Goal: Information Seeking & Learning: Learn about a topic

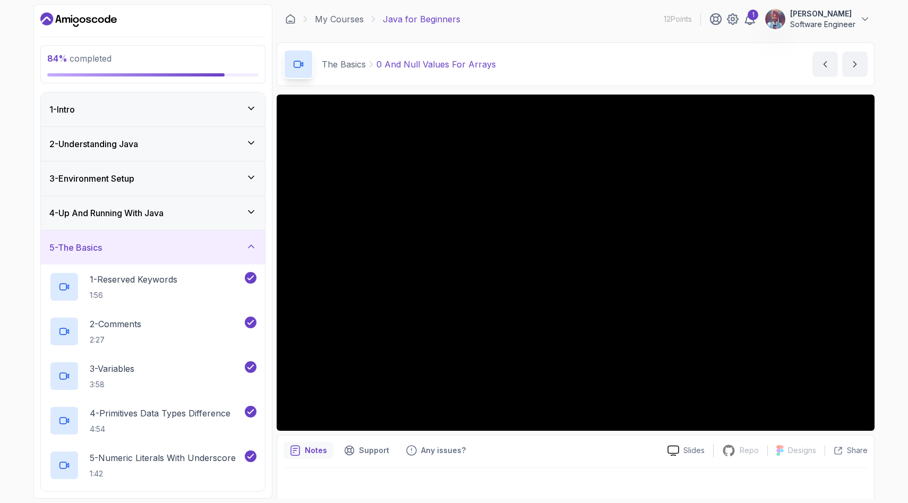
scroll to position [734, 0]
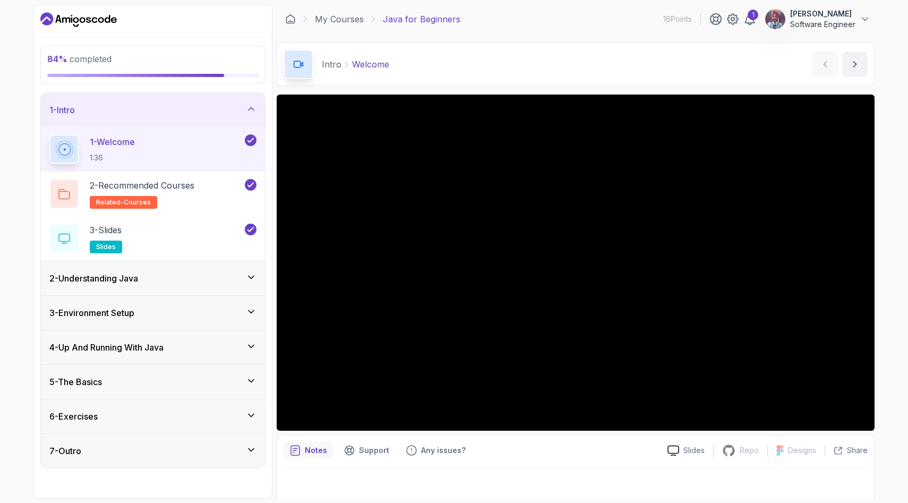
click at [179, 382] on div "5 - The Basics" at bounding box center [152, 382] width 207 height 13
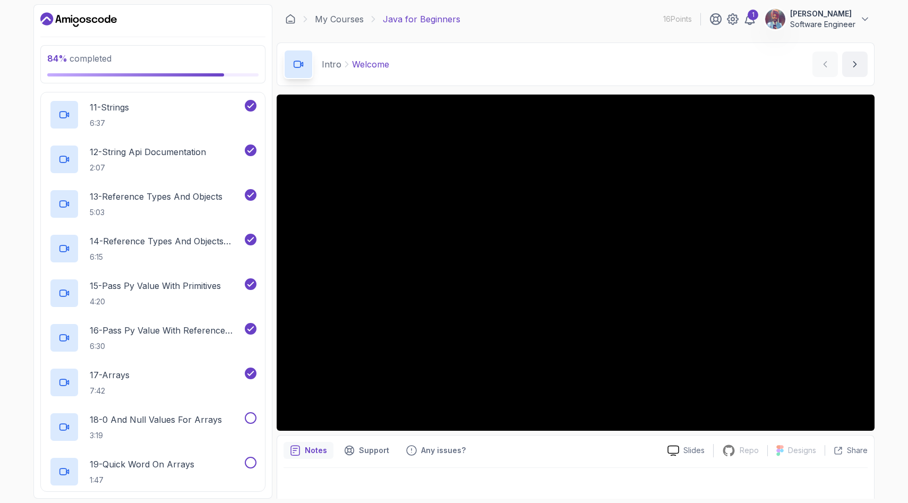
scroll to position [658, 0]
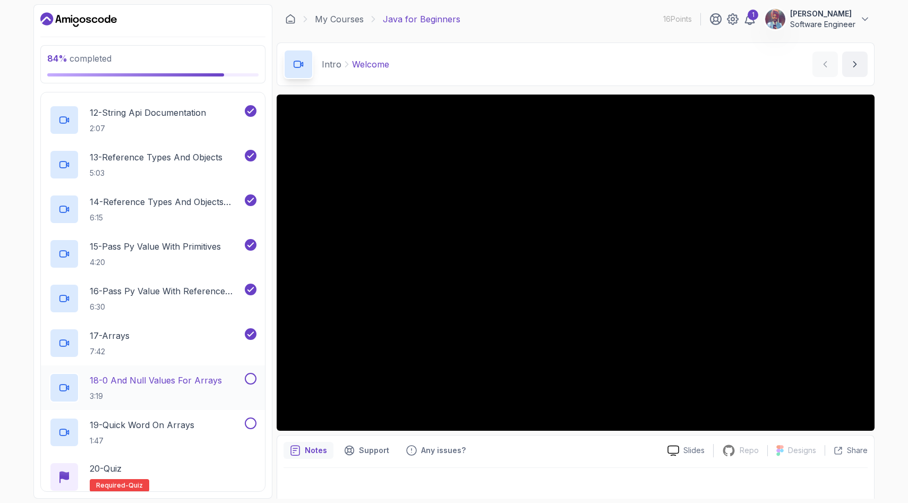
click at [54, 379] on div at bounding box center [64, 388] width 30 height 30
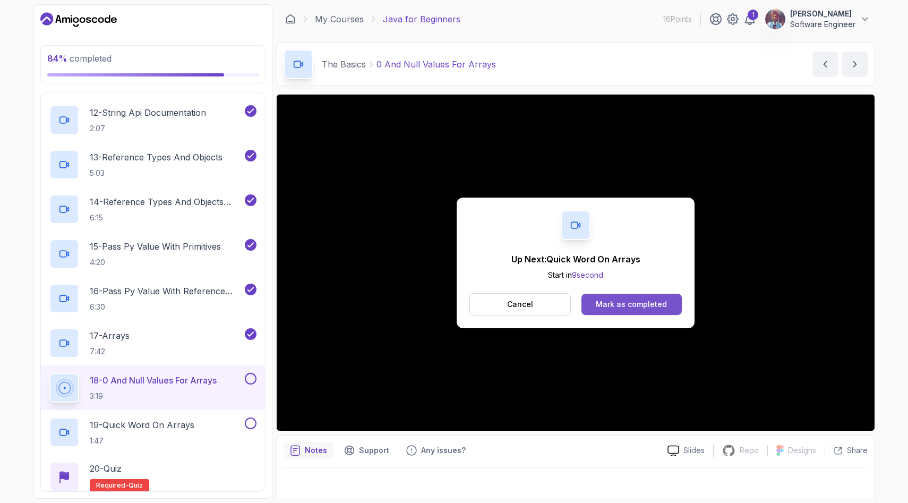
click at [641, 303] on div "Mark as completed" at bounding box center [631, 304] width 71 height 11
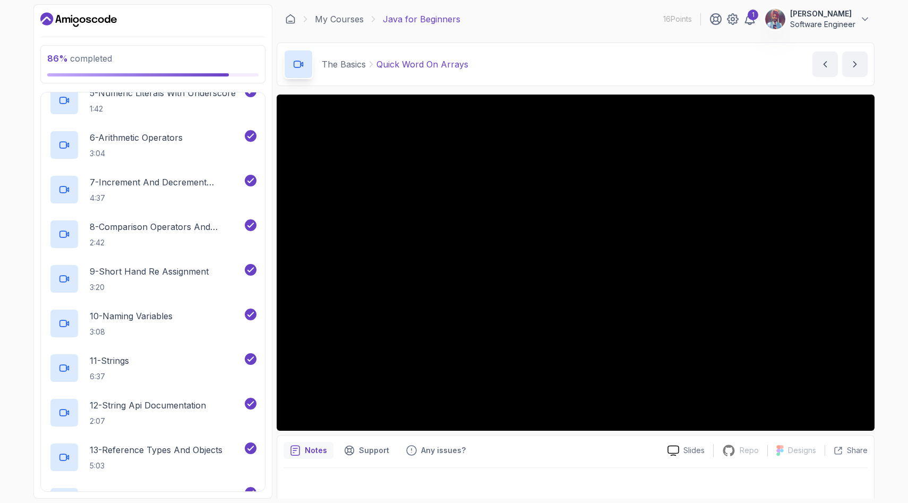
scroll to position [735, 0]
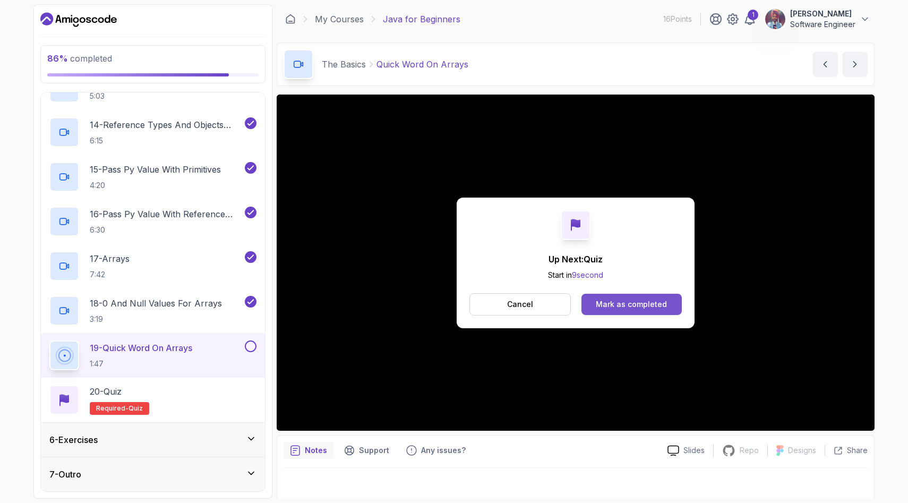
click at [647, 305] on div "Mark as completed" at bounding box center [631, 304] width 71 height 11
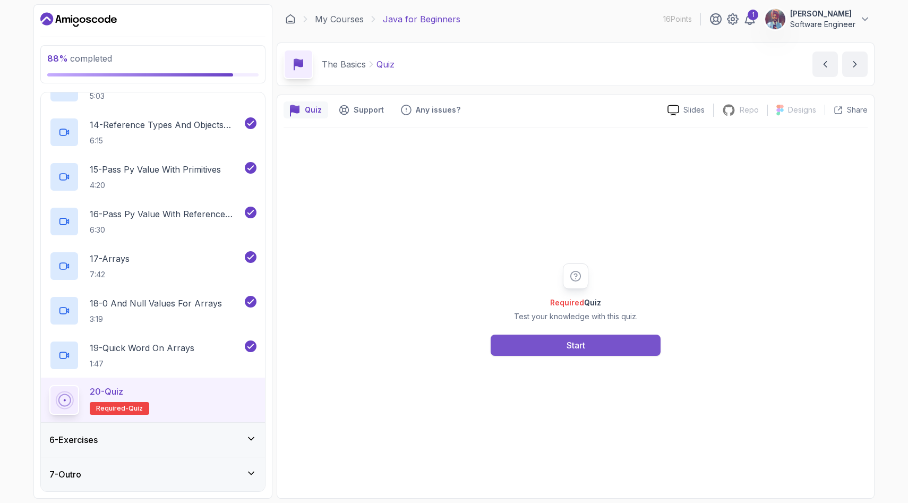
click at [593, 350] on button "Start" at bounding box center [576, 345] width 170 height 21
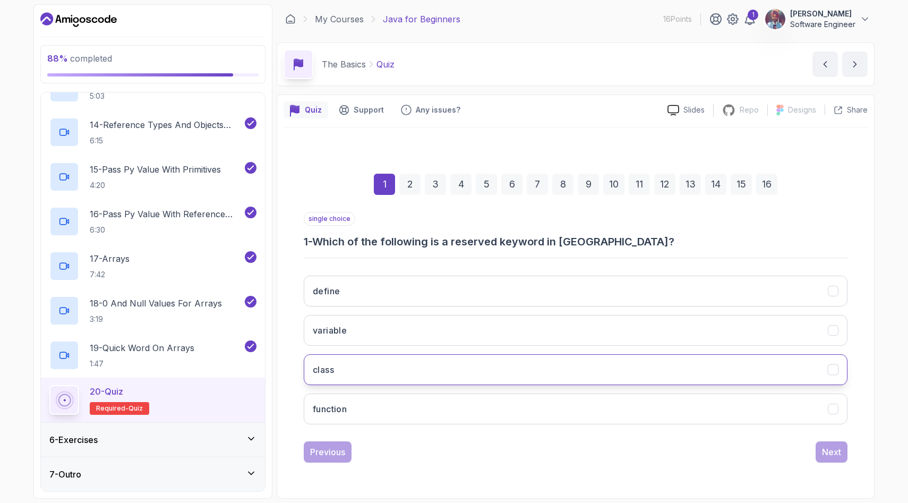
click at [360, 378] on button "class" at bounding box center [576, 369] width 544 height 31
click at [843, 454] on button "Next" at bounding box center [832, 451] width 32 height 21
click at [447, 372] on button "camelCase" at bounding box center [576, 369] width 544 height 31
click at [830, 455] on div "Next" at bounding box center [831, 452] width 19 height 13
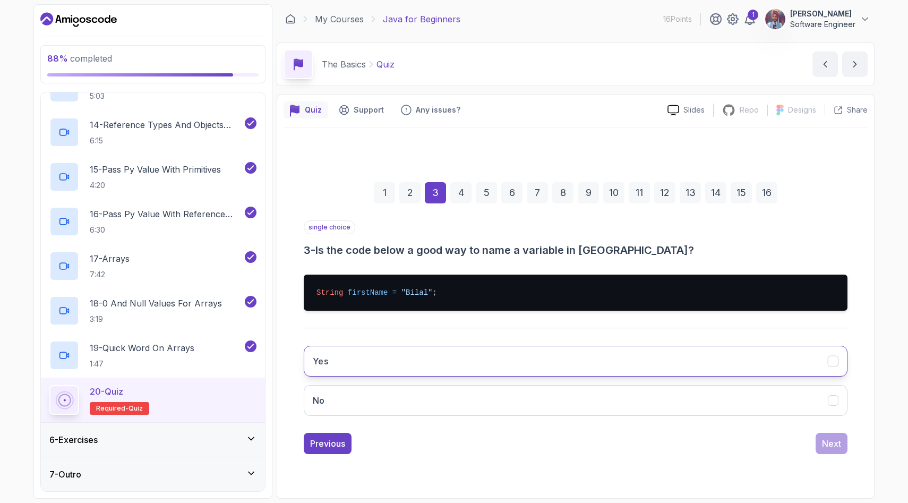
click at [484, 358] on button "Yes" at bounding box center [576, 361] width 544 height 31
click at [831, 447] on div "Next" at bounding box center [831, 443] width 19 height 13
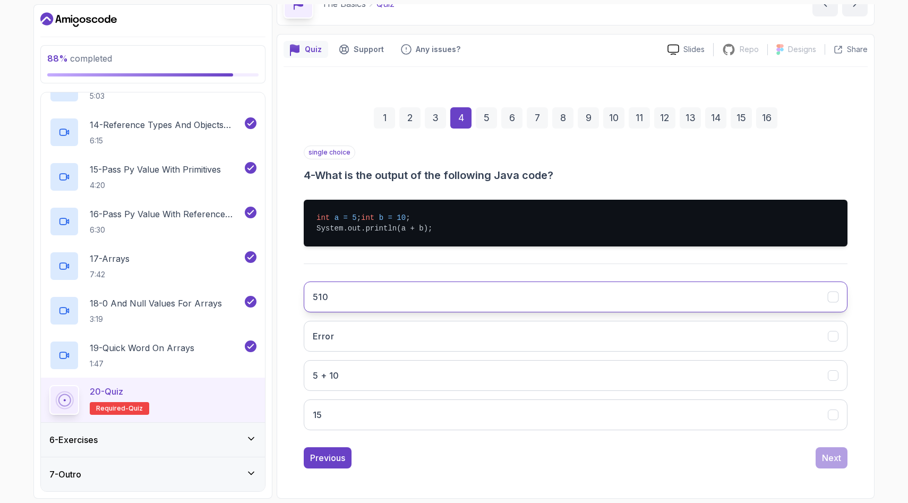
scroll to position [71, 0]
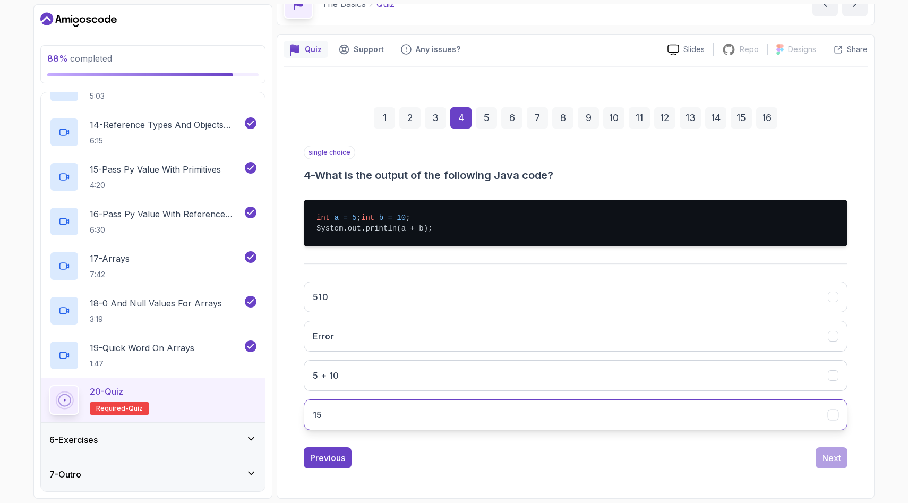
click at [369, 423] on button "15" at bounding box center [576, 414] width 544 height 31
click at [838, 458] on div "Next" at bounding box center [831, 458] width 19 height 13
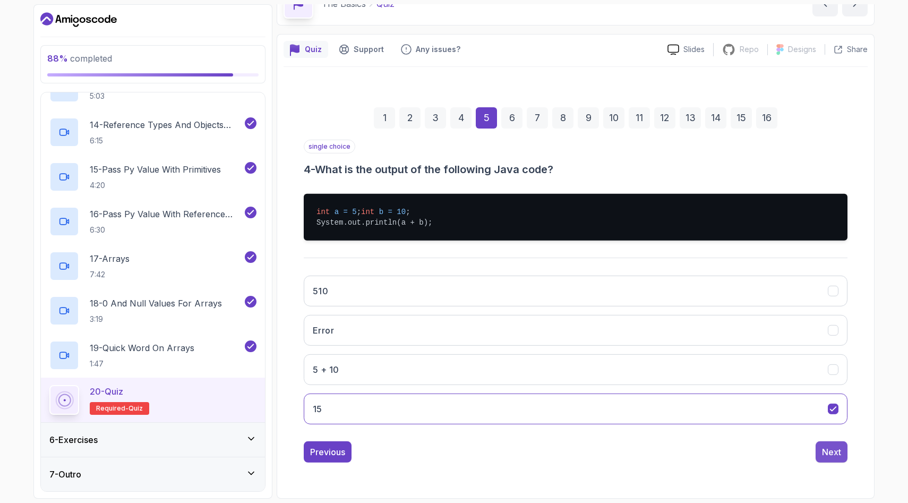
scroll to position [0, 0]
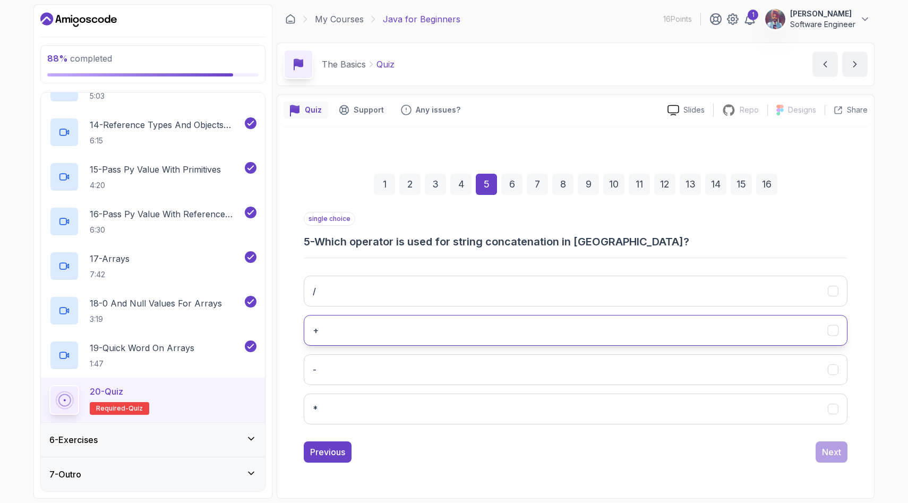
click at [570, 333] on button "+" at bounding box center [576, 330] width 544 height 31
click at [830, 450] on div "Next" at bounding box center [831, 452] width 19 height 13
click at [605, 324] on button "length()" at bounding box center [576, 330] width 544 height 31
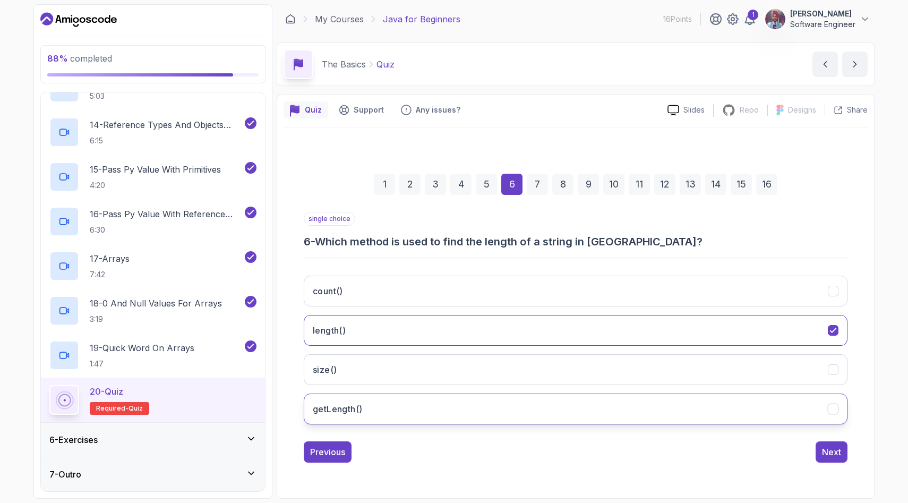
click at [568, 413] on button "getLength()" at bounding box center [576, 409] width 544 height 31
click at [684, 324] on button "length()" at bounding box center [576, 330] width 544 height 31
click at [835, 455] on div "Next" at bounding box center [831, 452] width 19 height 13
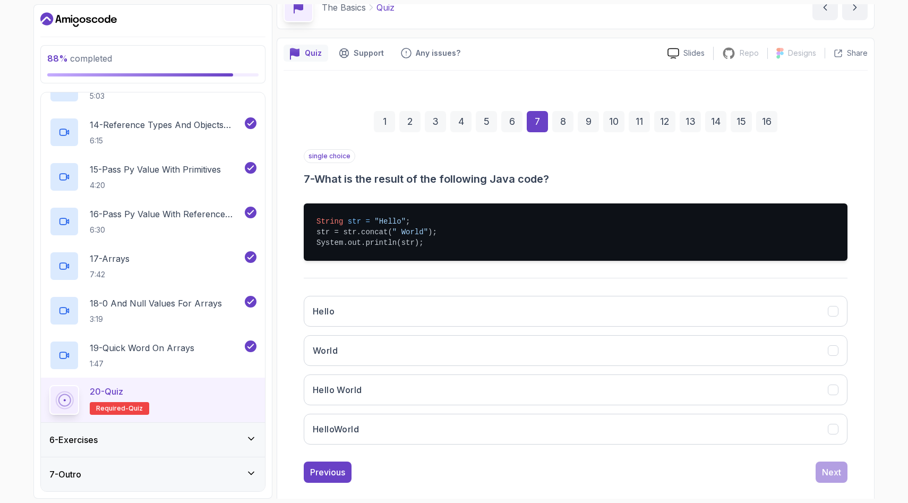
scroll to position [71, 0]
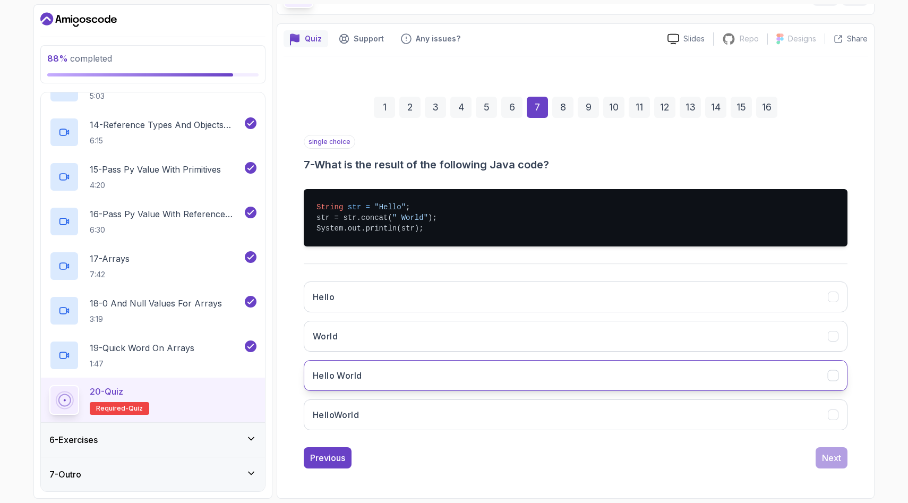
click at [384, 376] on button "Hello World" at bounding box center [576, 375] width 544 height 31
click at [835, 462] on div "Next" at bounding box center [831, 458] width 19 height 13
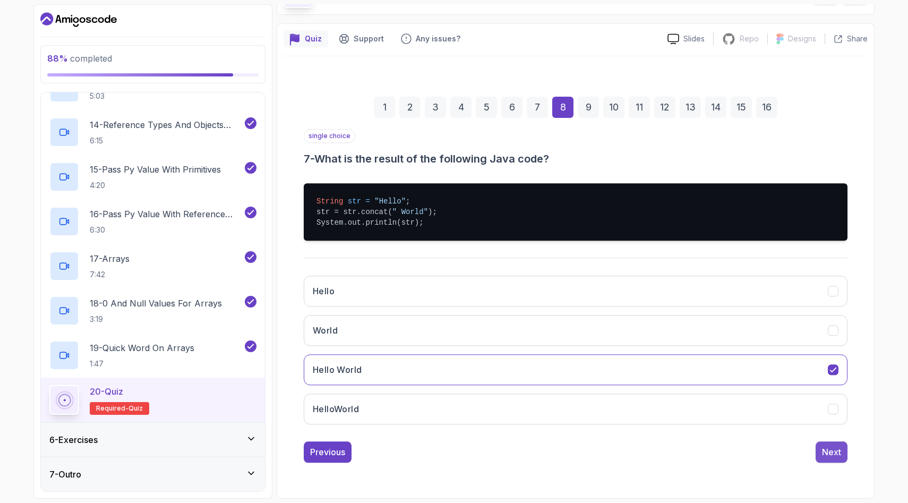
scroll to position [0, 0]
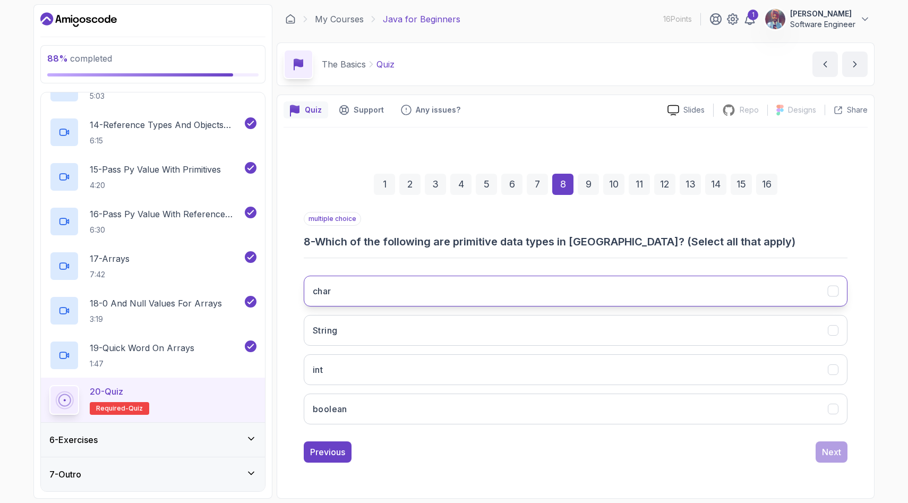
click at [577, 292] on button "char" at bounding box center [576, 291] width 544 height 31
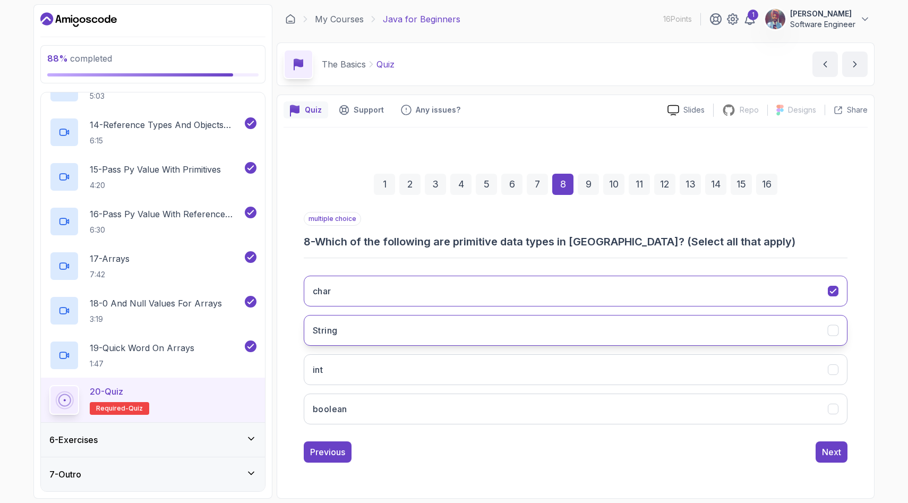
click at [579, 332] on button "String" at bounding box center [576, 330] width 544 height 31
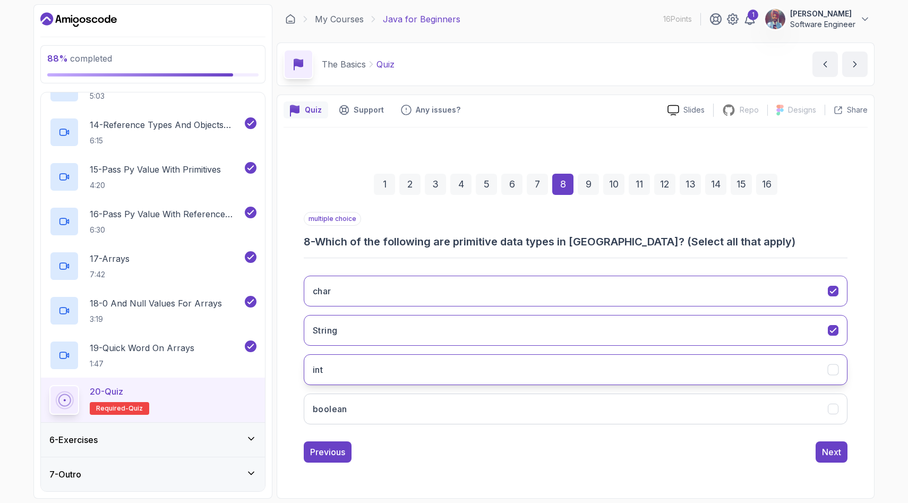
click at [582, 370] on button "int" at bounding box center [576, 369] width 544 height 31
click at [600, 420] on button "boolean" at bounding box center [576, 409] width 544 height 31
click at [632, 337] on button "String" at bounding box center [576, 330] width 544 height 31
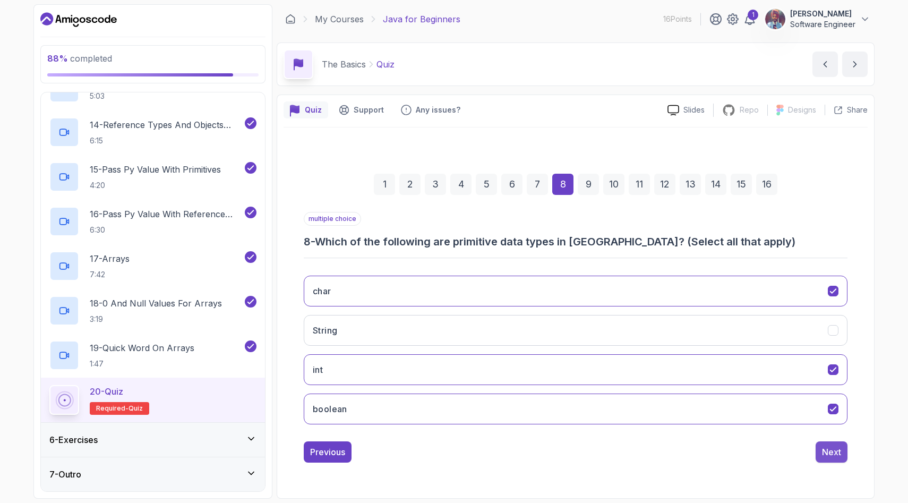
click at [835, 454] on div "Next" at bounding box center [831, 452] width 19 height 13
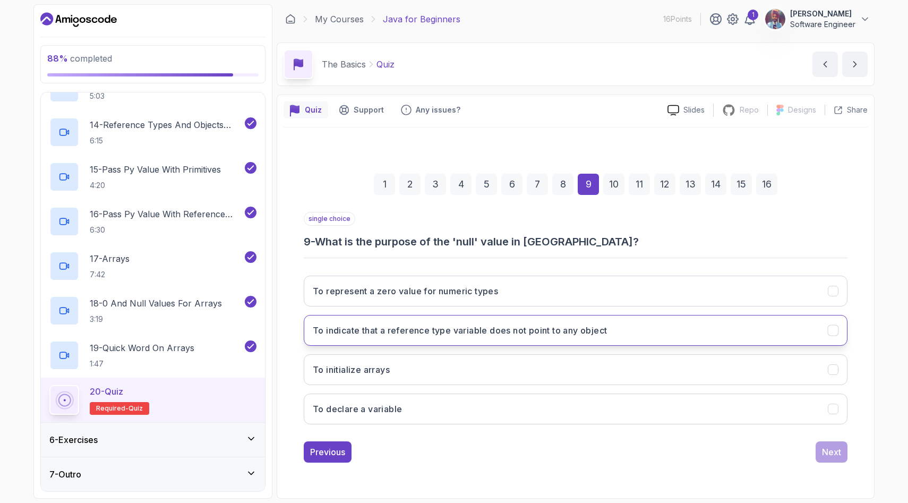
click at [444, 342] on button "To indicate that a reference type variable does not point to any object" at bounding box center [576, 330] width 544 height 31
click at [841, 458] on div "Next" at bounding box center [831, 452] width 19 height 13
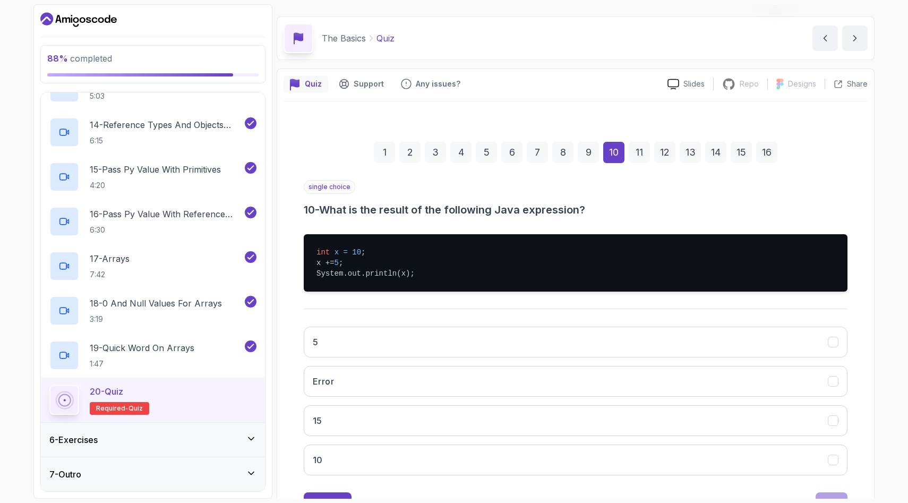
scroll to position [28, 0]
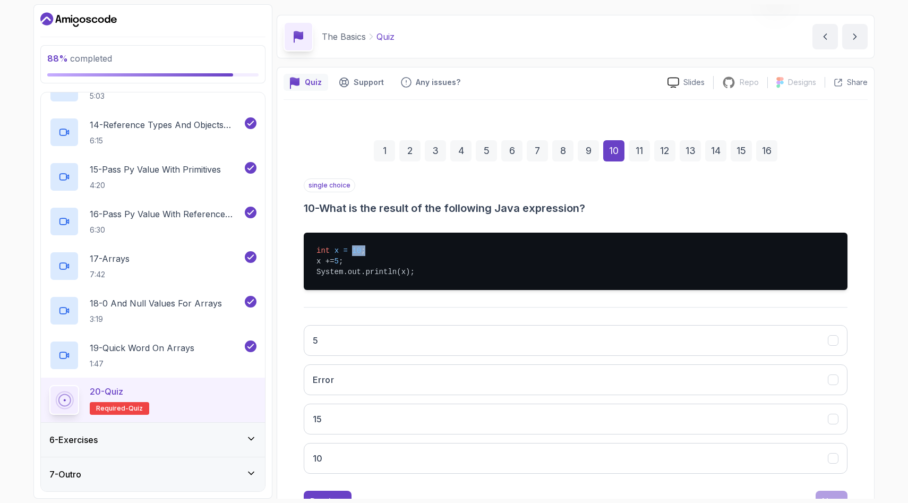
drag, startPoint x: 351, startPoint y: 252, endPoint x: 364, endPoint y: 253, distance: 13.8
click at [364, 253] on pre "int x = 10 ; x += 5 ; System.out.println(x);" at bounding box center [576, 261] width 544 height 57
click at [322, 262] on pre "int x = 10 ; x += 5 ; System.out.println(x);" at bounding box center [576, 261] width 544 height 57
click at [368, 268] on pre "int x = 10 ; x += 5 ; System.out.println(x);" at bounding box center [576, 261] width 544 height 57
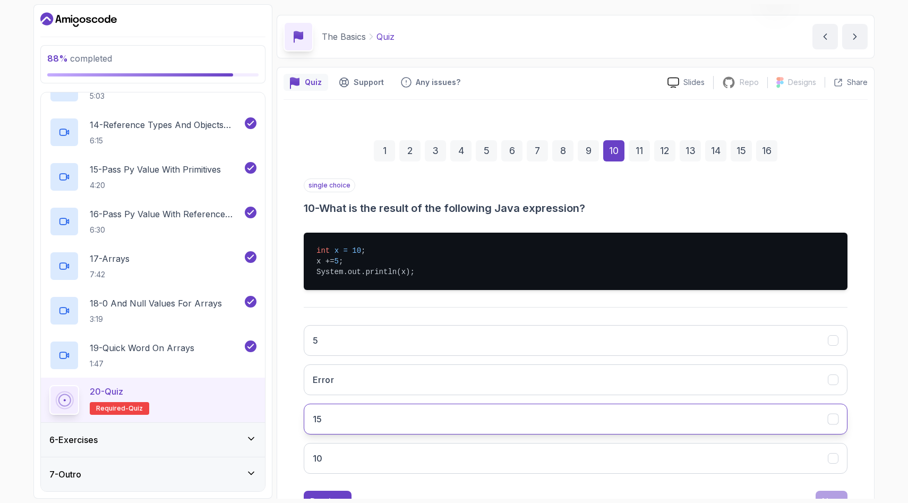
click at [355, 428] on button "15" at bounding box center [576, 419] width 544 height 31
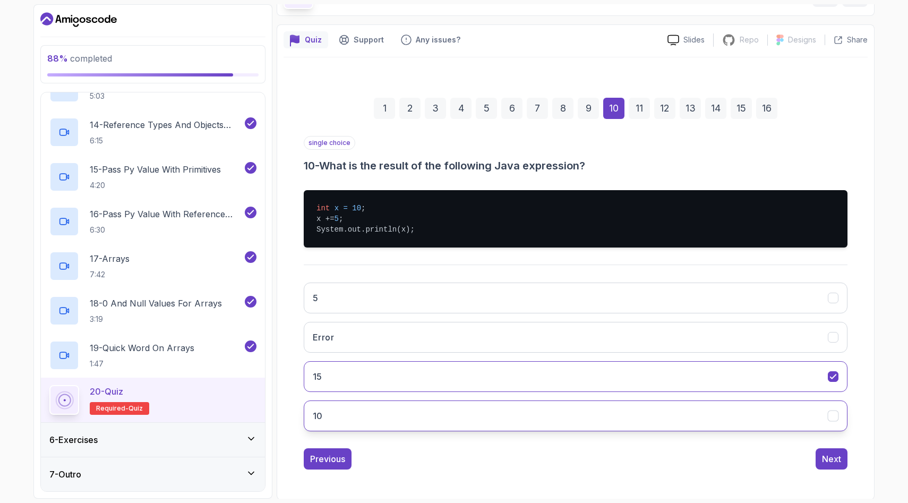
scroll to position [71, 0]
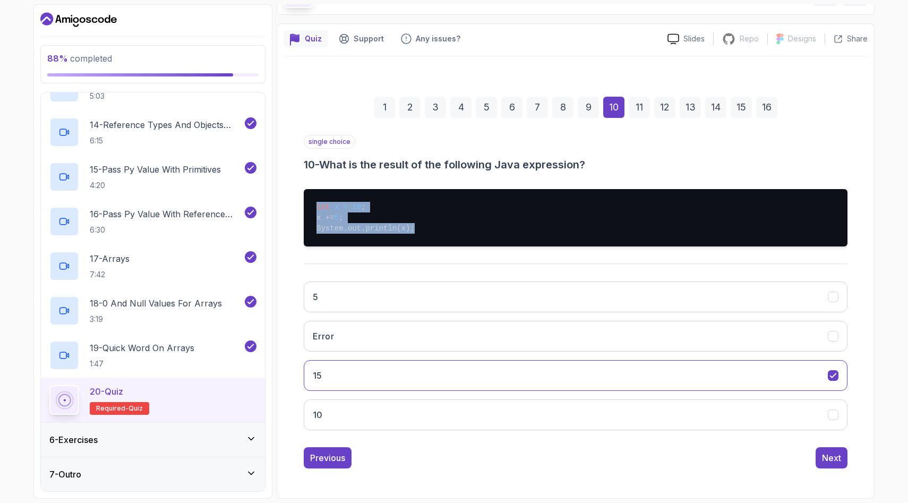
drag, startPoint x: 317, startPoint y: 206, endPoint x: 416, endPoint y: 231, distance: 102.3
click at [416, 231] on pre "int x = 10 ; x += 5 ; System.out.println(x);" at bounding box center [576, 217] width 544 height 57
copy pre "int x = 10 ; x += 5 ; System.out.println(x);"
click at [837, 458] on div "Next" at bounding box center [831, 458] width 19 height 13
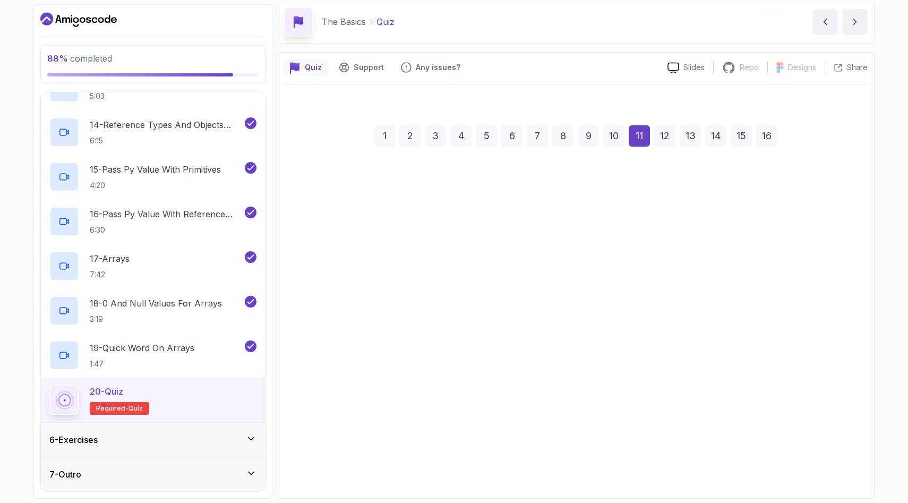
scroll to position [28, 0]
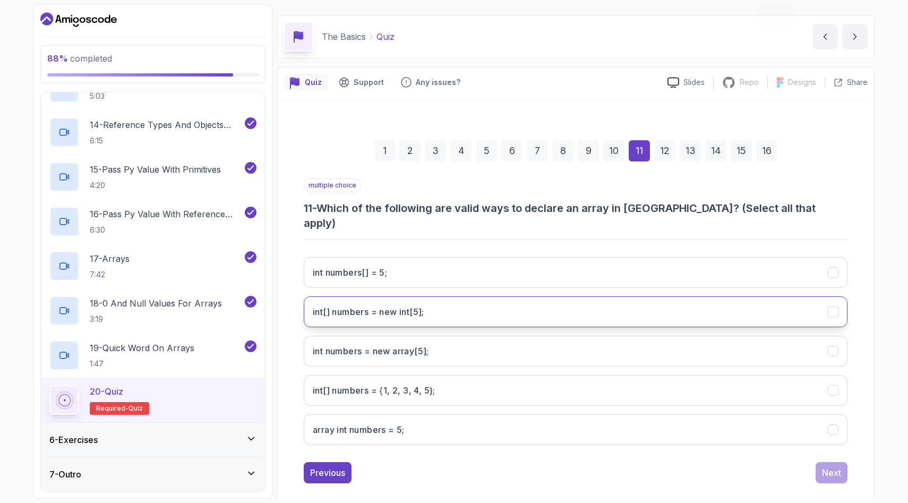
click at [428, 303] on int;"] "int[] numbers = new int[5];" at bounding box center [576, 311] width 544 height 31
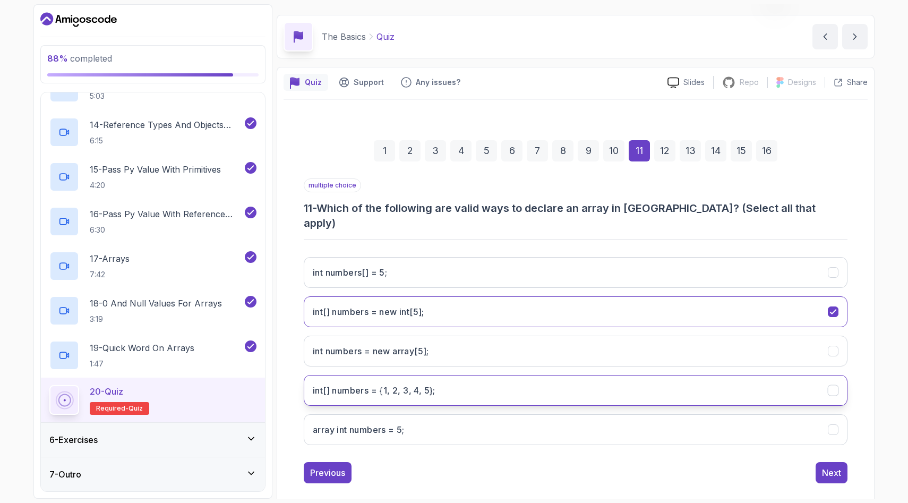
click at [389, 384] on h3 "int[] numbers = {1, 2, 3, 4, 5};" at bounding box center [374, 390] width 123 height 13
click at [451, 257] on 5;"] "int numbers[] = 5;" at bounding box center [576, 272] width 544 height 31
click at [840, 466] on div "Next" at bounding box center [831, 472] width 19 height 13
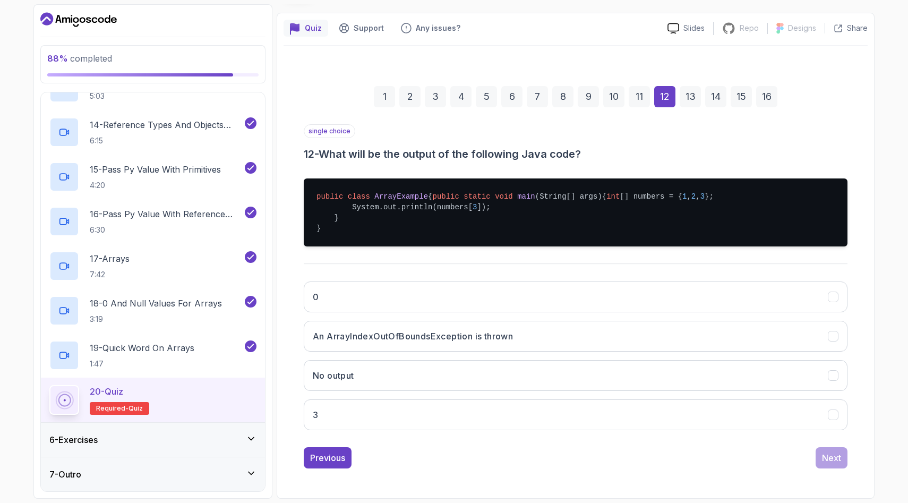
scroll to position [103, 0]
click at [377, 339] on h3 "An ArrayIndexOutOfBoundsException is thrown" at bounding box center [413, 336] width 200 height 13
click at [317, 192] on span "public" at bounding box center [330, 196] width 27 height 8
drag, startPoint x: 354, startPoint y: 198, endPoint x: 455, endPoint y: 206, distance: 101.3
click at [455, 206] on pre "public class ArrayExample { public static void main (String[] args) { int [] nu…" at bounding box center [576, 212] width 544 height 68
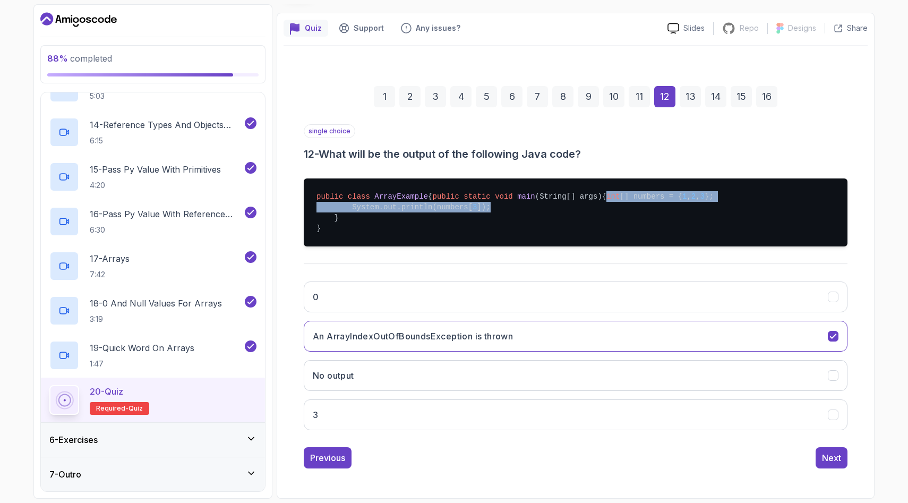
drag, startPoint x: 353, startPoint y: 195, endPoint x: 494, endPoint y: 208, distance: 141.3
click at [494, 208] on pre "public class ArrayExample { public static void main (String[] args) { int [] nu…" at bounding box center [576, 212] width 544 height 68
copy pre "int [] numbers = { 1 , 2 , 3 }; System.out.println(numbers[ 3 ]);"
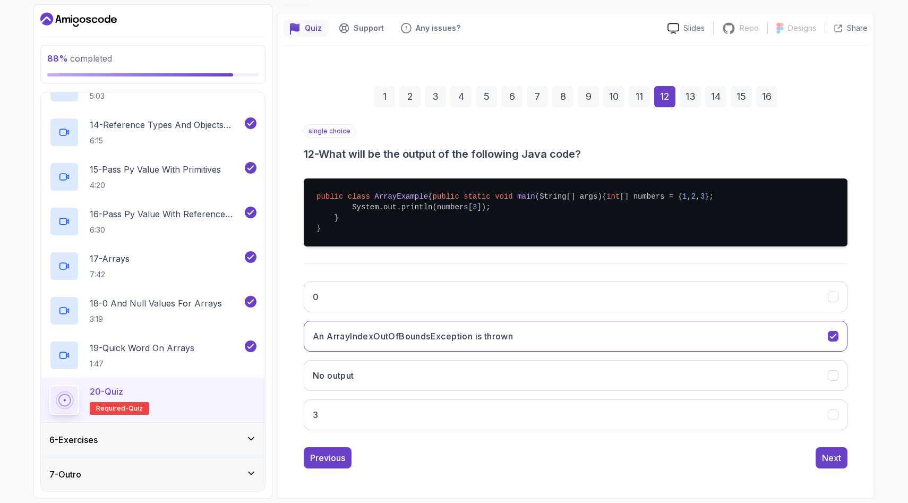
click at [416, 229] on pre "public class ArrayExample { public static void main (String[] args) { int [] nu…" at bounding box center [576, 212] width 544 height 68
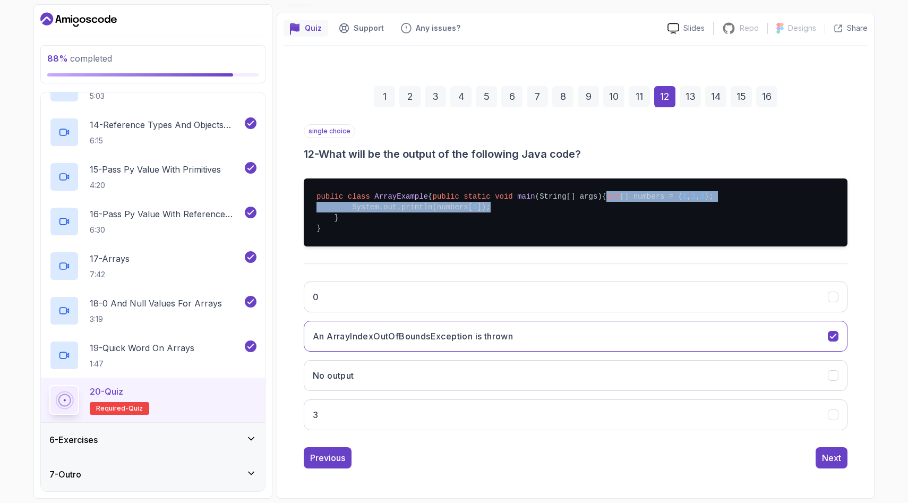
drag, startPoint x: 352, startPoint y: 197, endPoint x: 491, endPoint y: 205, distance: 139.4
click at [491, 205] on pre "public class ArrayExample { public static void main (String[] args) { int [] nu…" at bounding box center [576, 212] width 544 height 68
copy pre "int [] numbers = { 1 , 2 , 3 }; System.out.println(numbers[ 3 ]);"
click at [837, 456] on div "Next" at bounding box center [831, 458] width 19 height 13
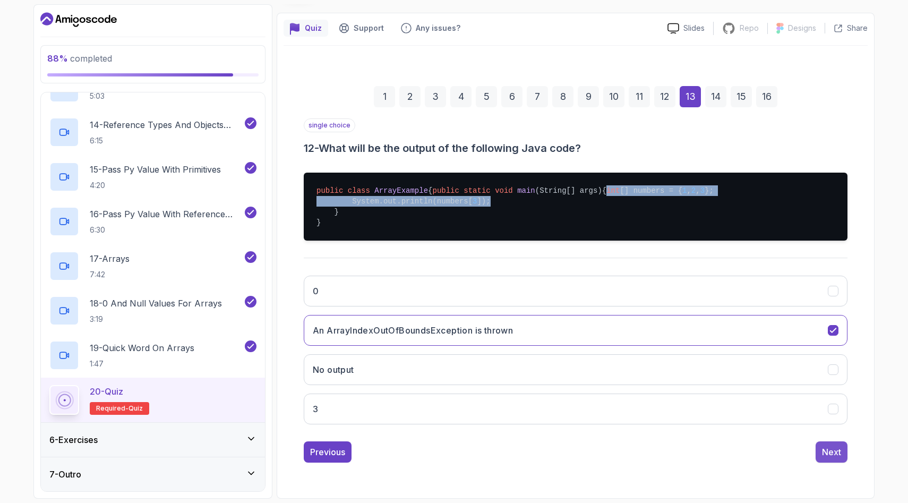
scroll to position [0, 0]
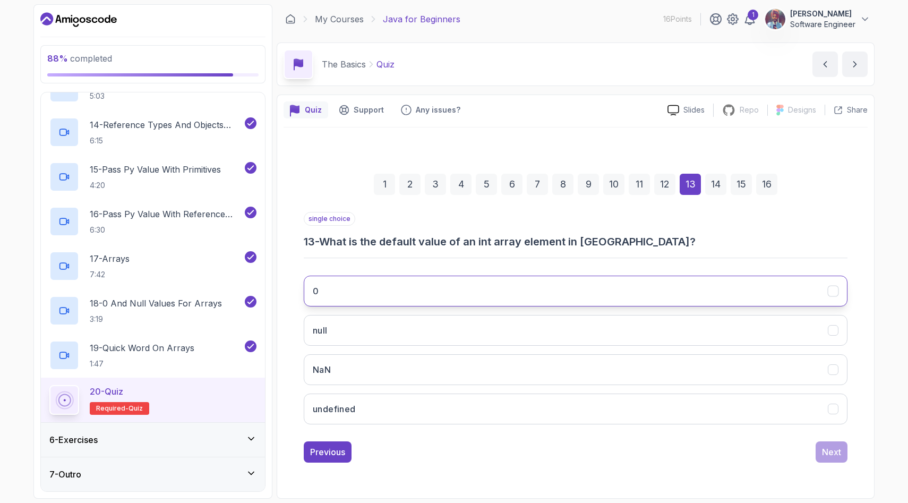
click at [427, 299] on button "0" at bounding box center [576, 291] width 544 height 31
click at [829, 449] on div "Next" at bounding box center [831, 452] width 19 height 13
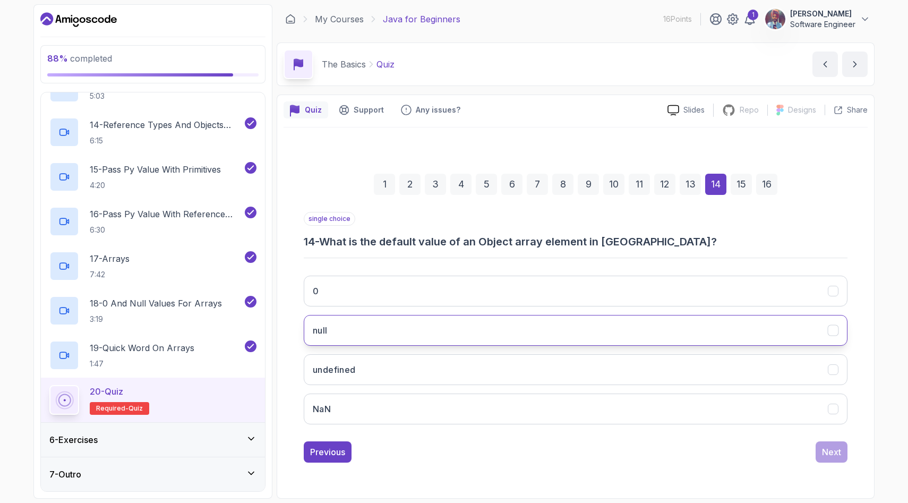
click at [681, 318] on button "null" at bounding box center [576, 330] width 544 height 31
click at [832, 453] on div "Next" at bounding box center [831, 452] width 19 height 13
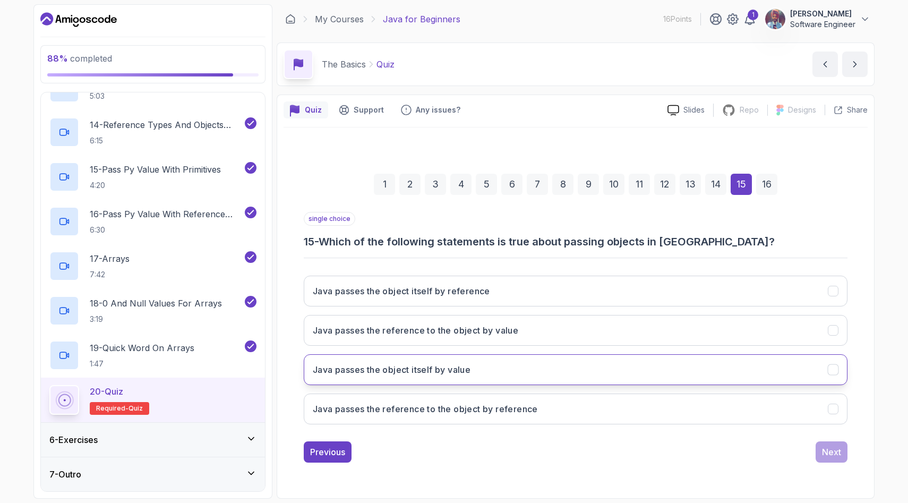
click at [632, 371] on button "Java passes the object itself by value" at bounding box center [576, 369] width 544 height 31
click at [832, 453] on div "Next" at bounding box center [831, 452] width 19 height 13
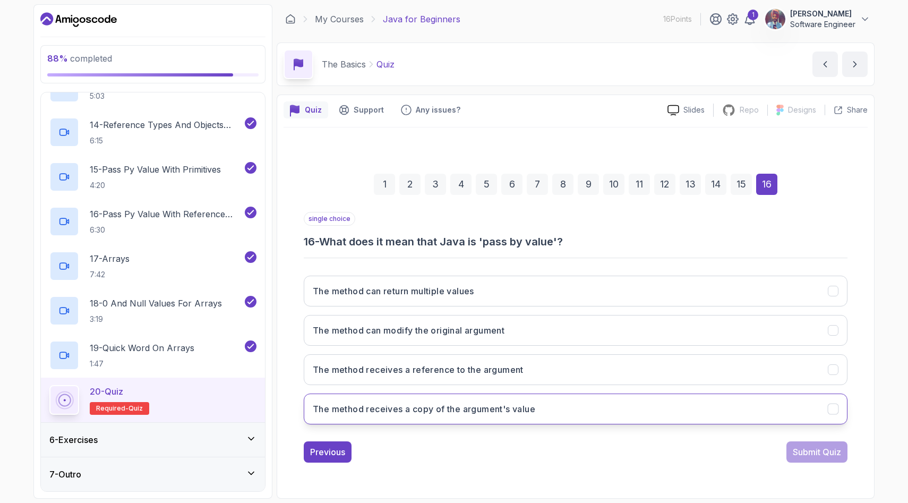
click at [462, 415] on h3 "The method receives a copy of the argument's value" at bounding box center [424, 409] width 223 height 13
click at [844, 450] on button "Submit Quiz" at bounding box center [817, 451] width 61 height 21
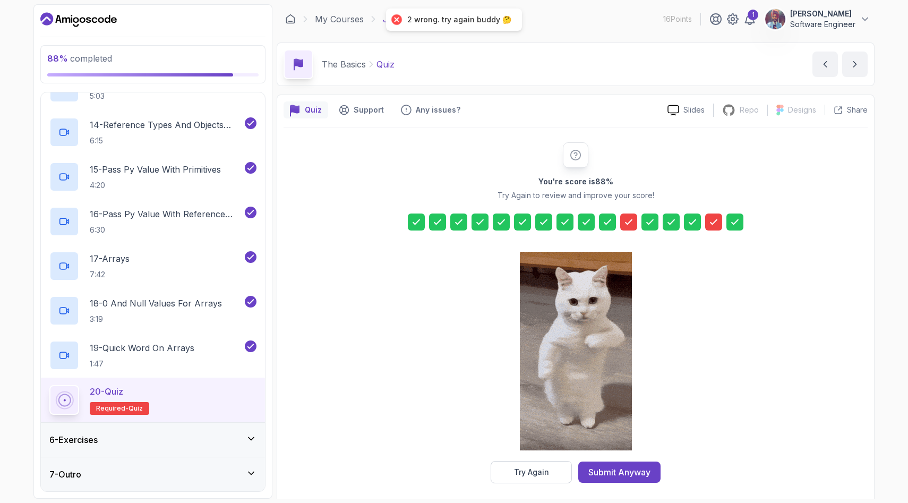
click at [626, 219] on icon at bounding box center [629, 222] width 11 height 11
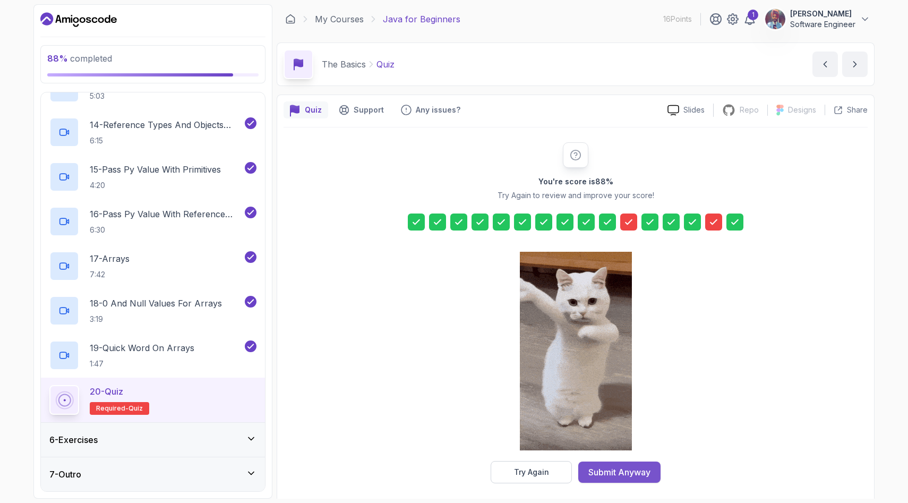
click at [629, 478] on div "Submit Anyway" at bounding box center [620, 472] width 62 height 13
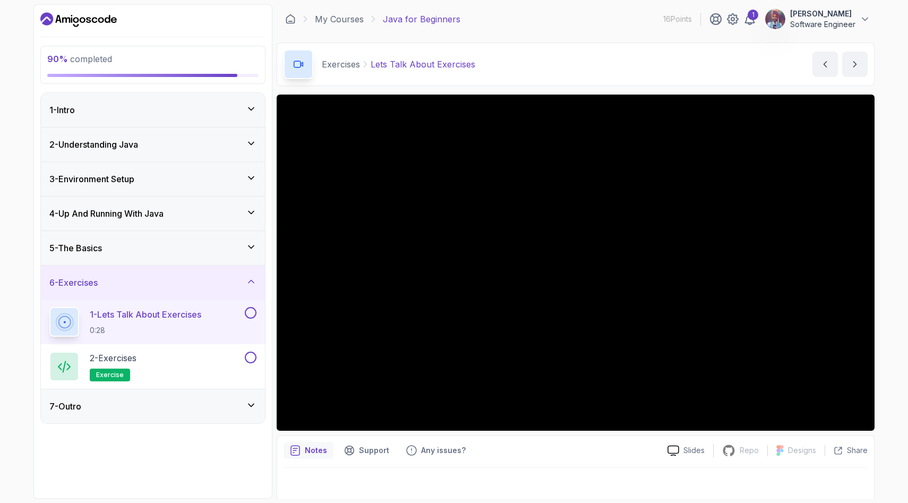
click at [211, 410] on div "7 - Outro" at bounding box center [152, 406] width 207 height 13
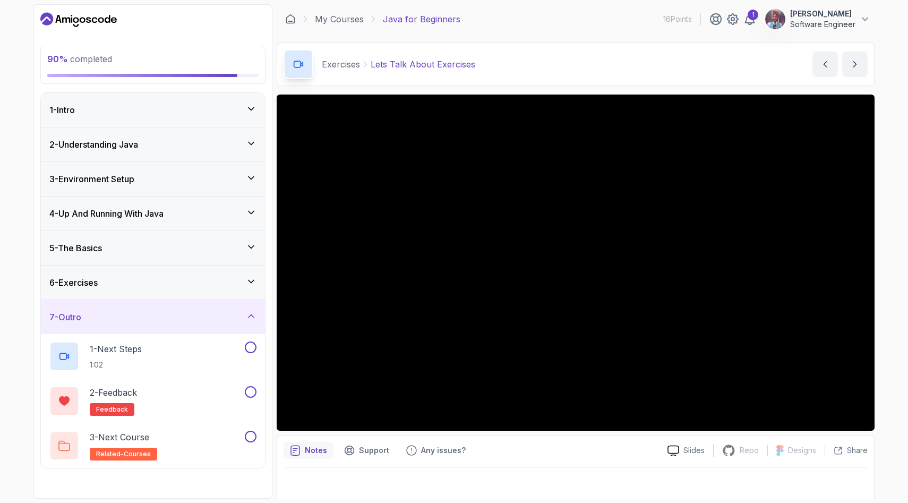
click at [239, 321] on div "7 - Outro" at bounding box center [152, 317] width 207 height 13
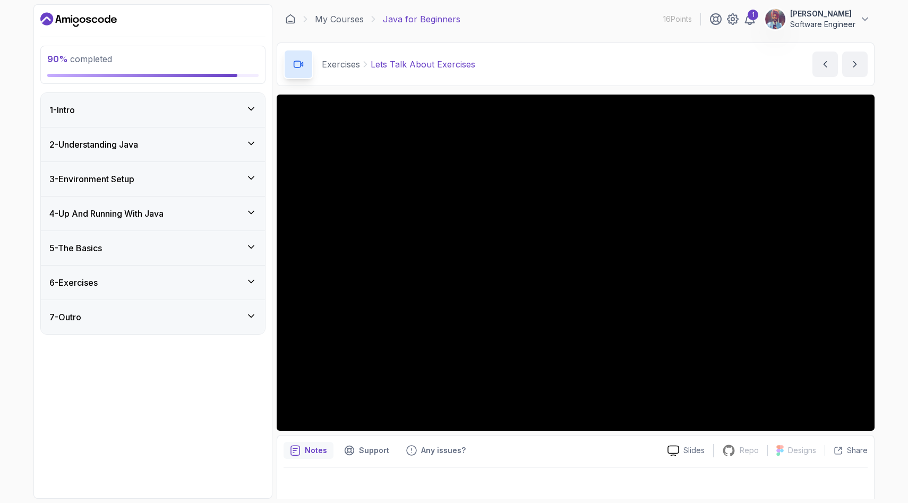
click at [251, 284] on icon at bounding box center [251, 281] width 11 height 11
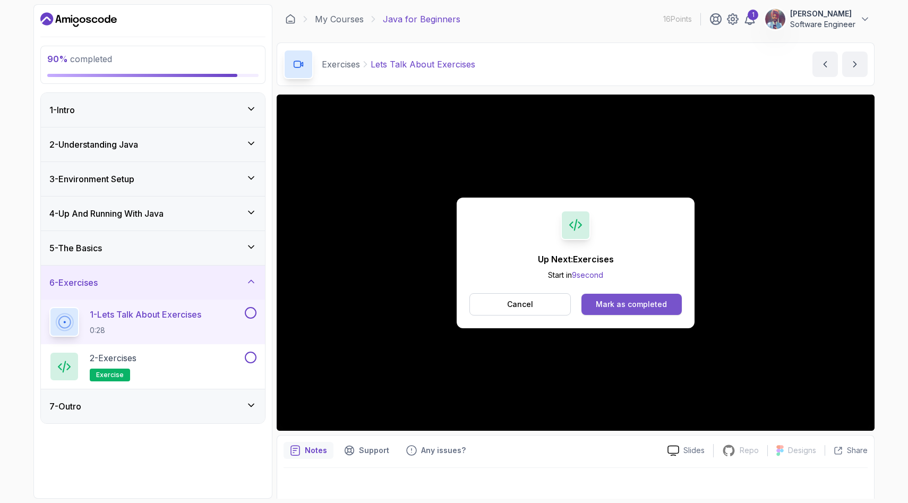
click at [653, 309] on div "Mark as completed" at bounding box center [631, 304] width 71 height 11
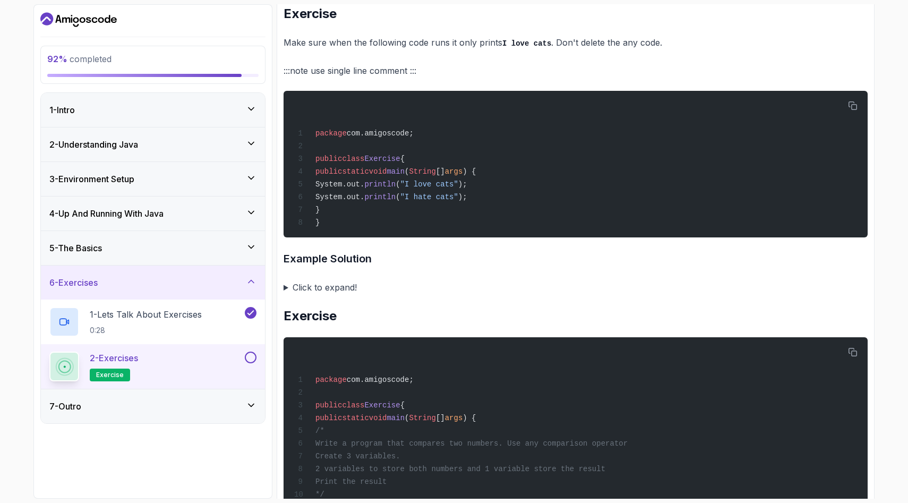
scroll to position [496, 0]
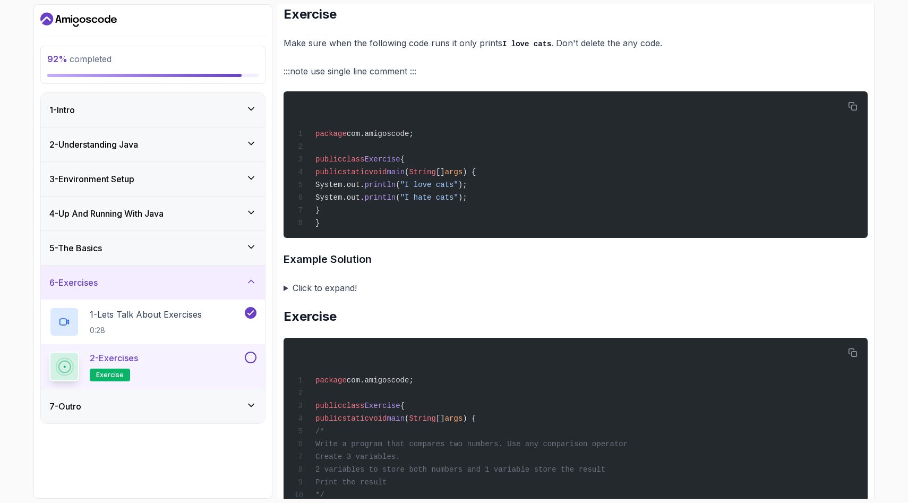
click at [336, 291] on summary "Click to expand!" at bounding box center [576, 287] width 584 height 15
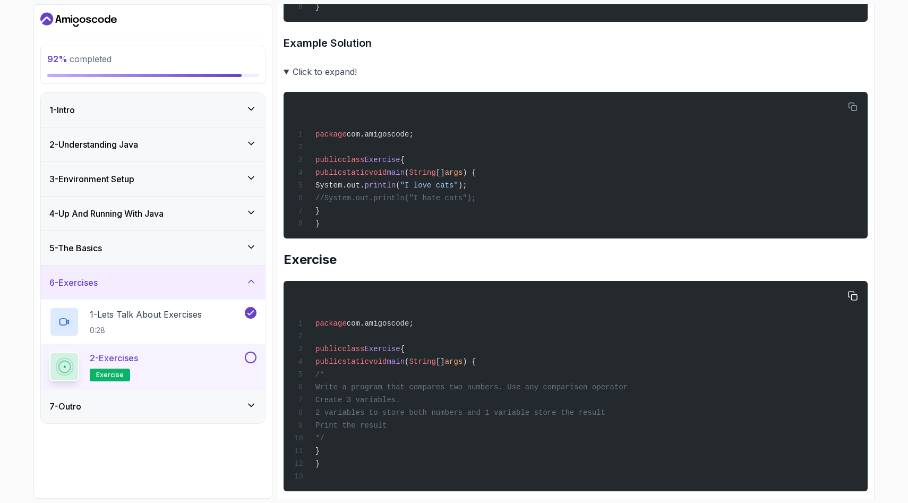
scroll to position [713, 0]
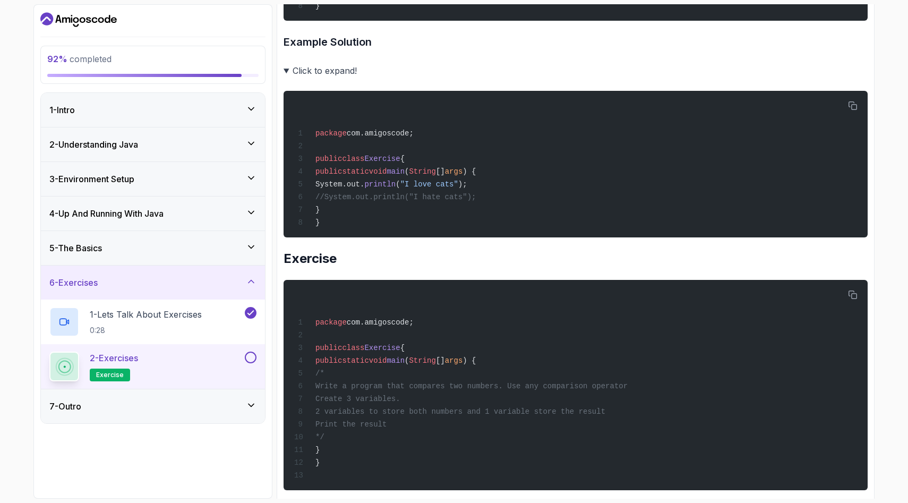
click at [385, 267] on h2 "Exercise" at bounding box center [576, 258] width 584 height 17
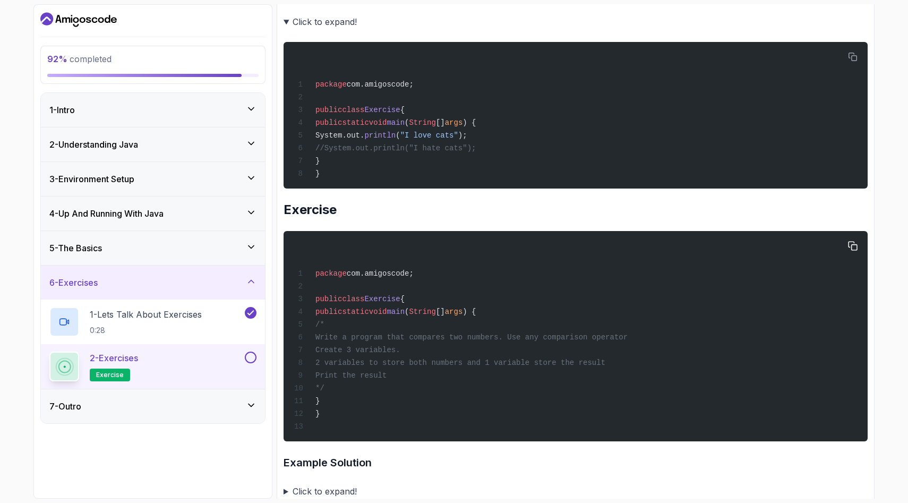
scroll to position [763, 0]
